Goal: Information Seeking & Learning: Learn about a topic

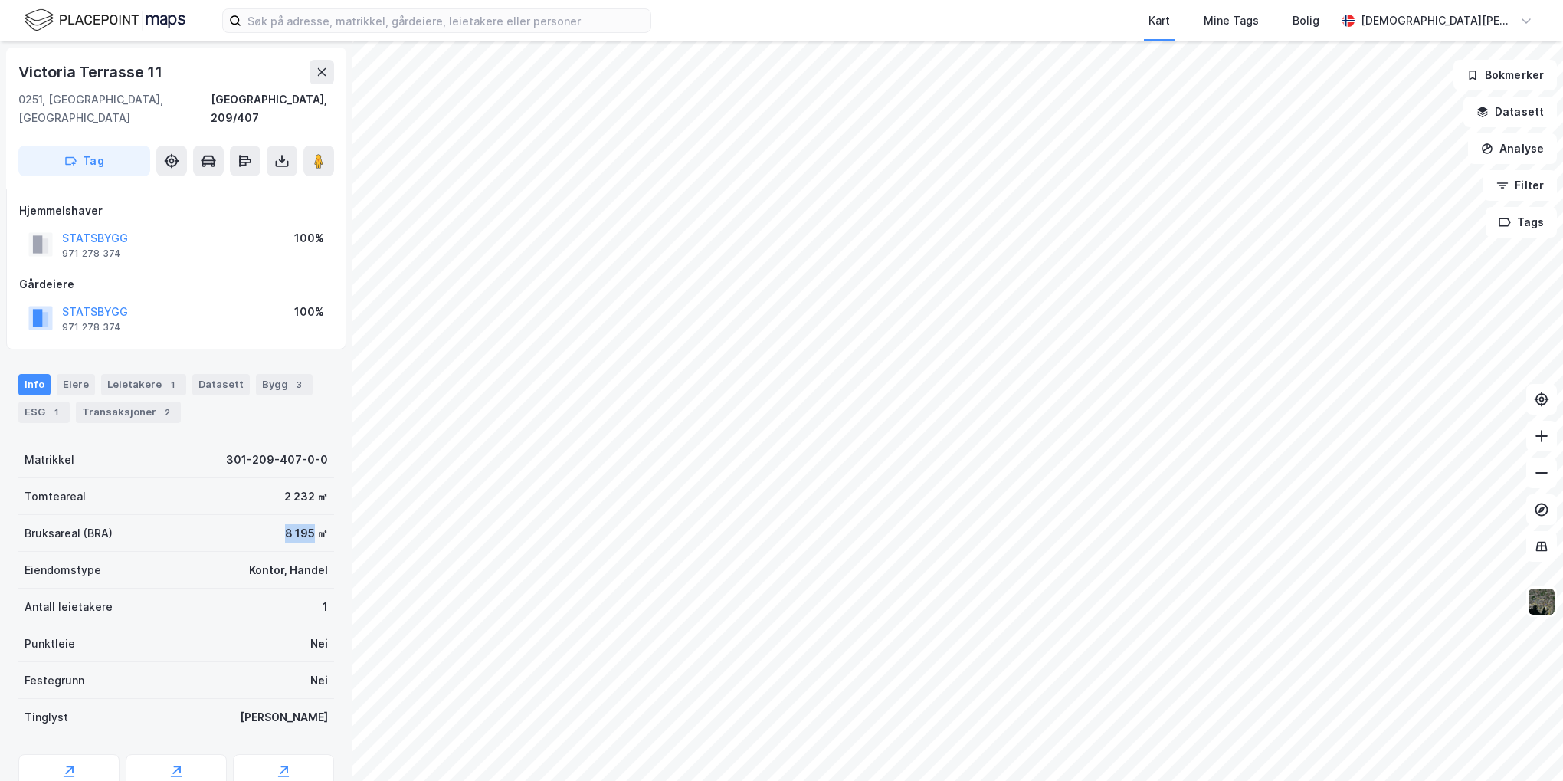
drag, startPoint x: 274, startPoint y: 514, endPoint x: 303, endPoint y: 511, distance: 29.3
click at [303, 524] on div "8 195 ㎡" at bounding box center [306, 533] width 43 height 18
drag, startPoint x: 272, startPoint y: 475, endPoint x: 300, endPoint y: 473, distance: 28.4
click at [300, 478] on div "Tomteareal 2 232 ㎡" at bounding box center [176, 496] width 316 height 37
drag, startPoint x: 270, startPoint y: 515, endPoint x: 301, endPoint y: 514, distance: 31.4
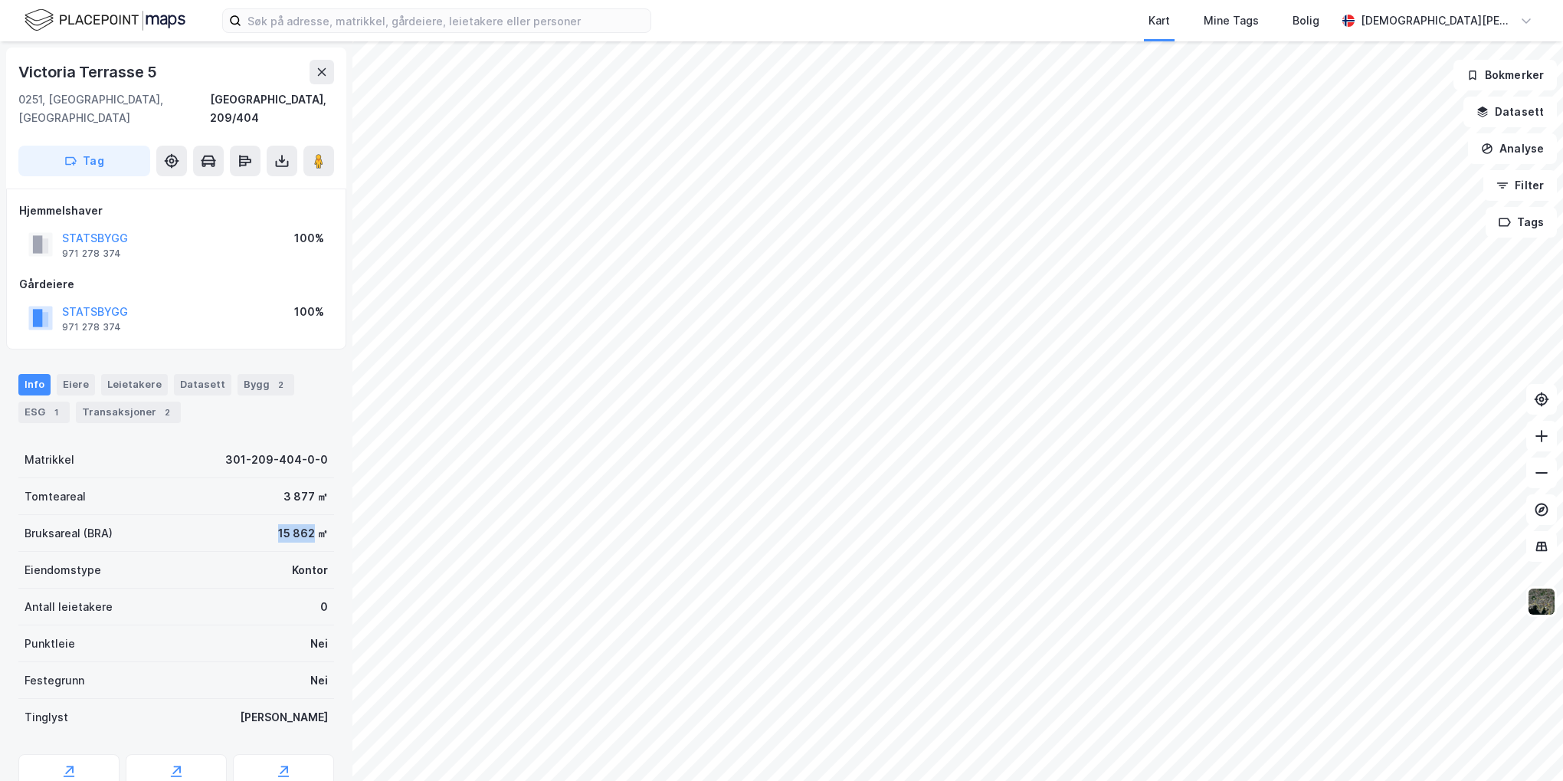
click at [301, 524] on div "15 862 ㎡" at bounding box center [303, 533] width 50 height 18
drag, startPoint x: 301, startPoint y: 514, endPoint x: 264, endPoint y: 514, distance: 37.6
click at [264, 515] on div "Bruksareal (BRA) 15 862 ㎡" at bounding box center [176, 533] width 316 height 37
click at [278, 524] on div "15 862 ㎡" at bounding box center [303, 533] width 50 height 18
drag, startPoint x: 267, startPoint y: 514, endPoint x: 301, endPoint y: 513, distance: 33.8
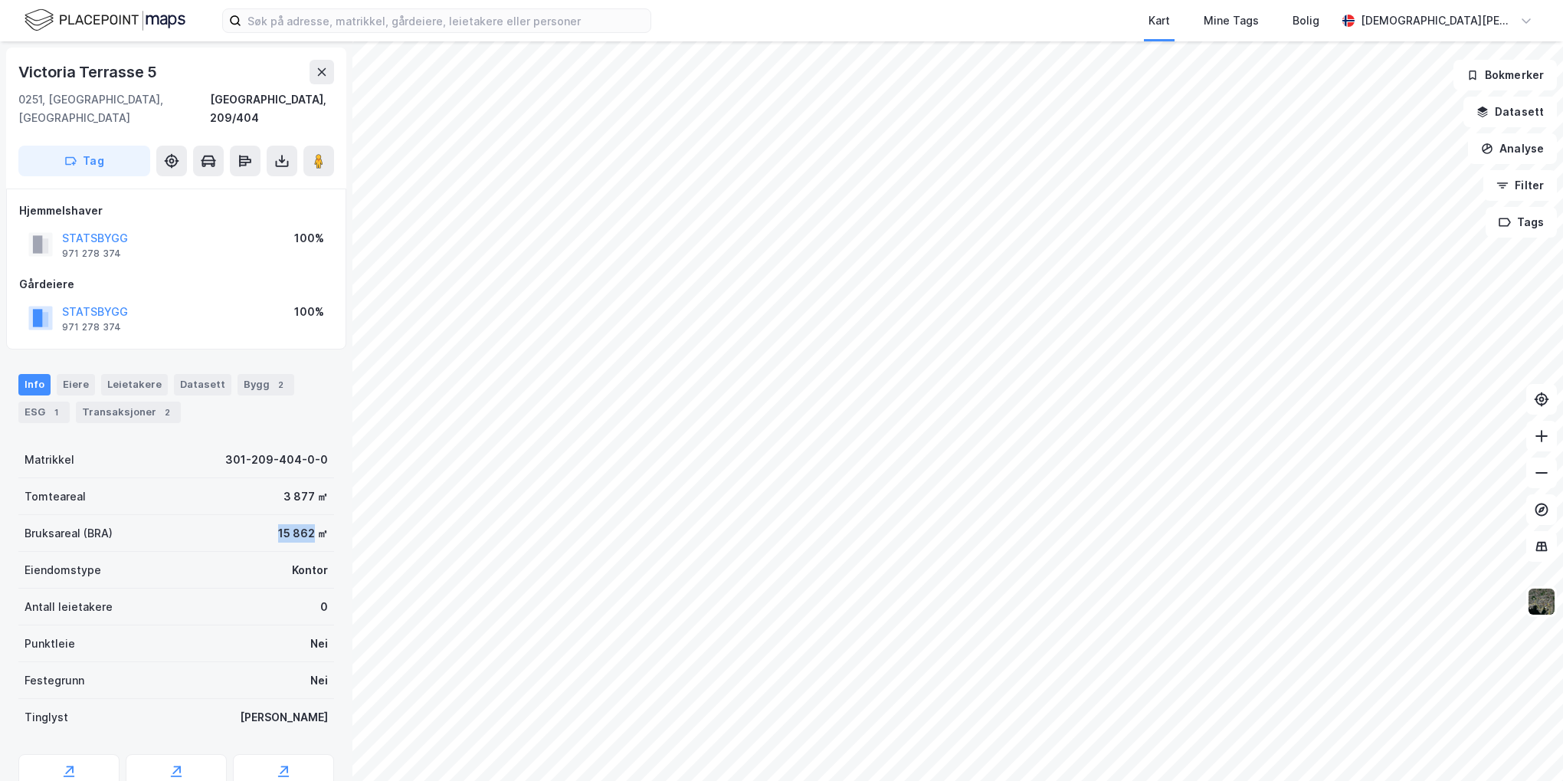
click at [301, 524] on div "15 862 ㎡" at bounding box center [303, 533] width 50 height 18
